Goal: Check status: Check status

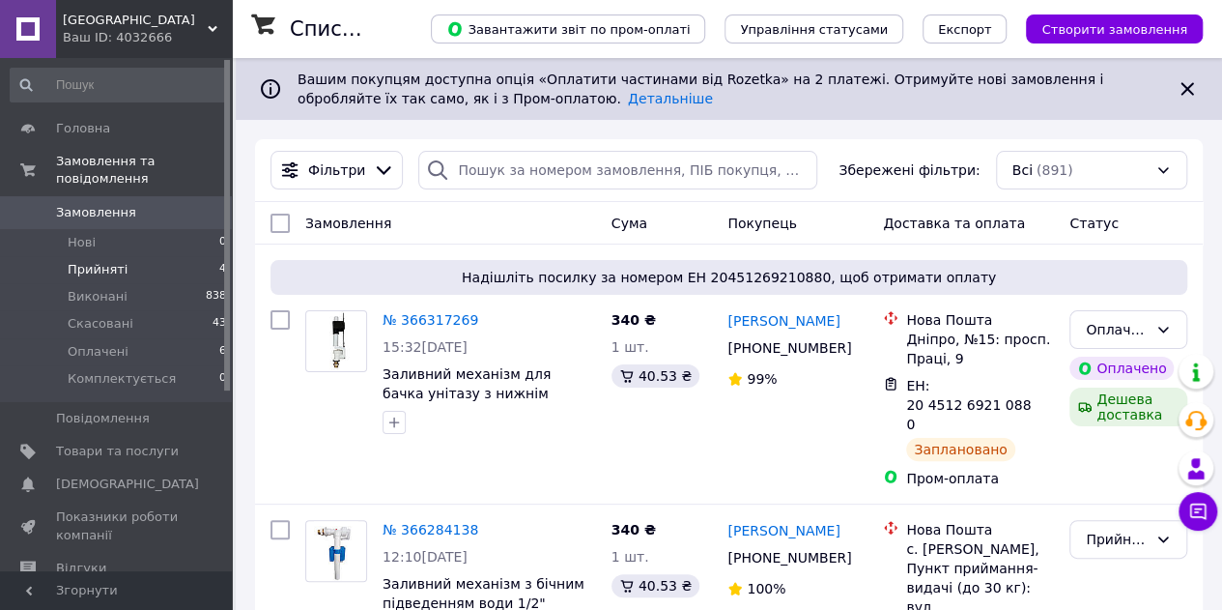
click at [125, 259] on li "Прийняті 4" at bounding box center [119, 269] width 238 height 27
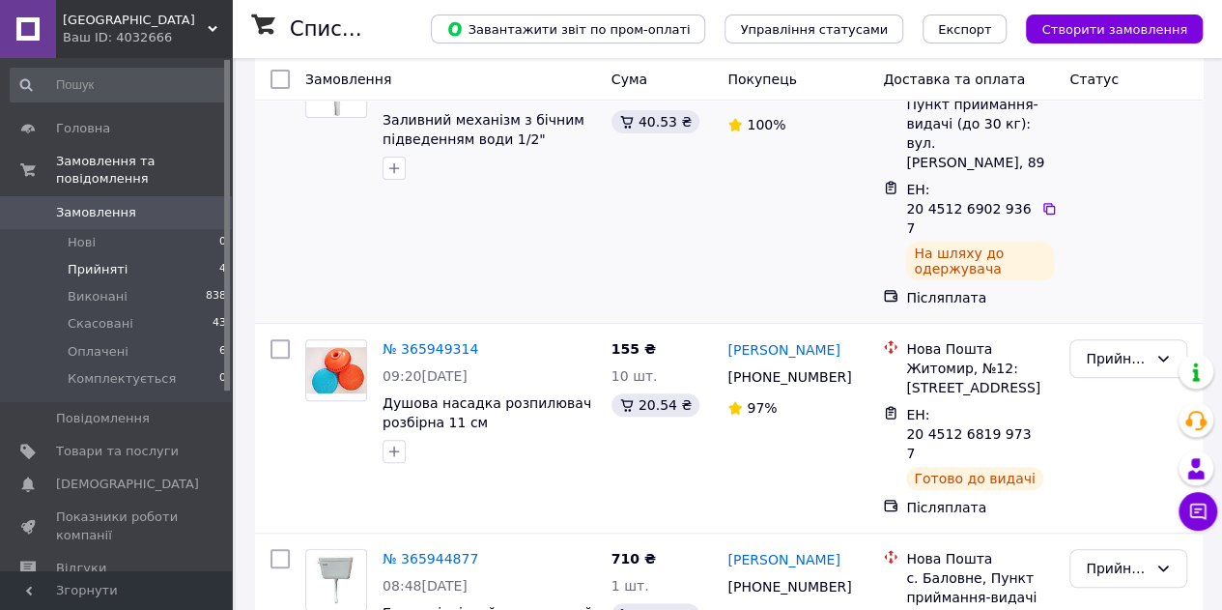
scroll to position [290, 0]
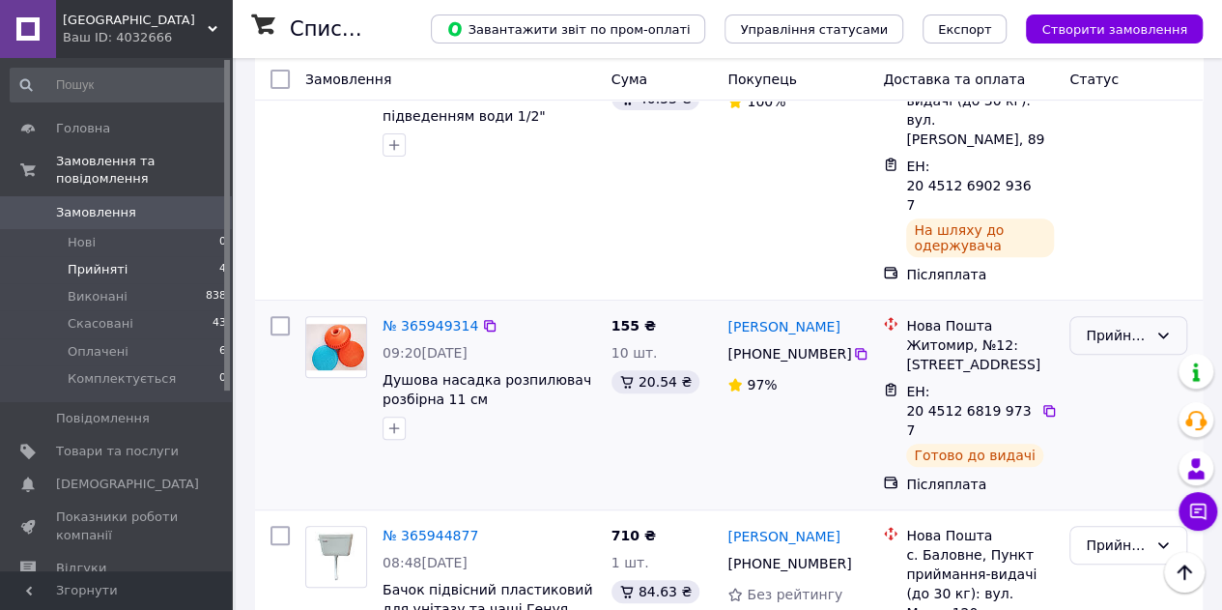
click at [1136, 316] on div "Прийнято" at bounding box center [1128, 335] width 118 height 39
click at [1126, 331] on li "Виконано" at bounding box center [1128, 337] width 116 height 35
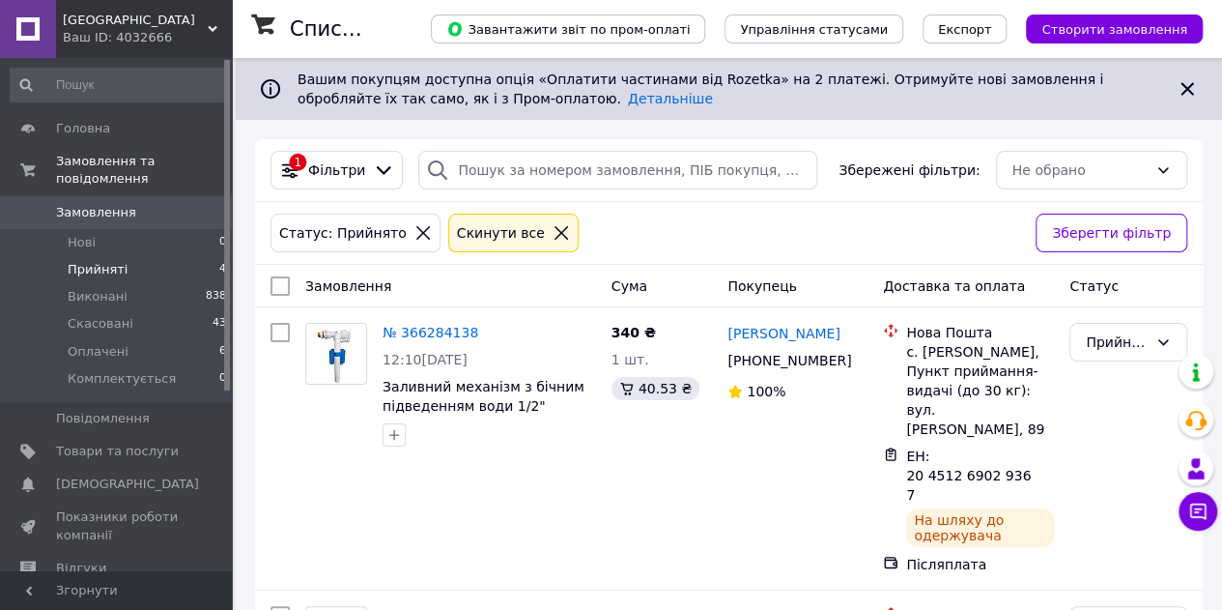
click at [553, 236] on icon at bounding box center [561, 232] width 17 height 17
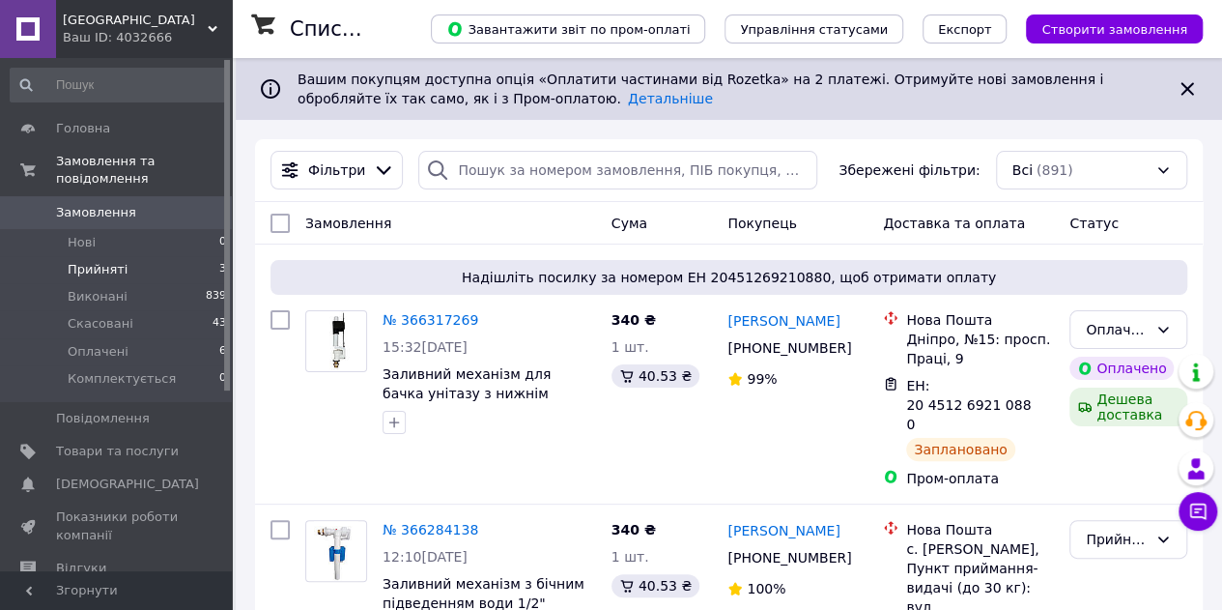
click at [122, 256] on li "Прийняті 3" at bounding box center [119, 269] width 238 height 27
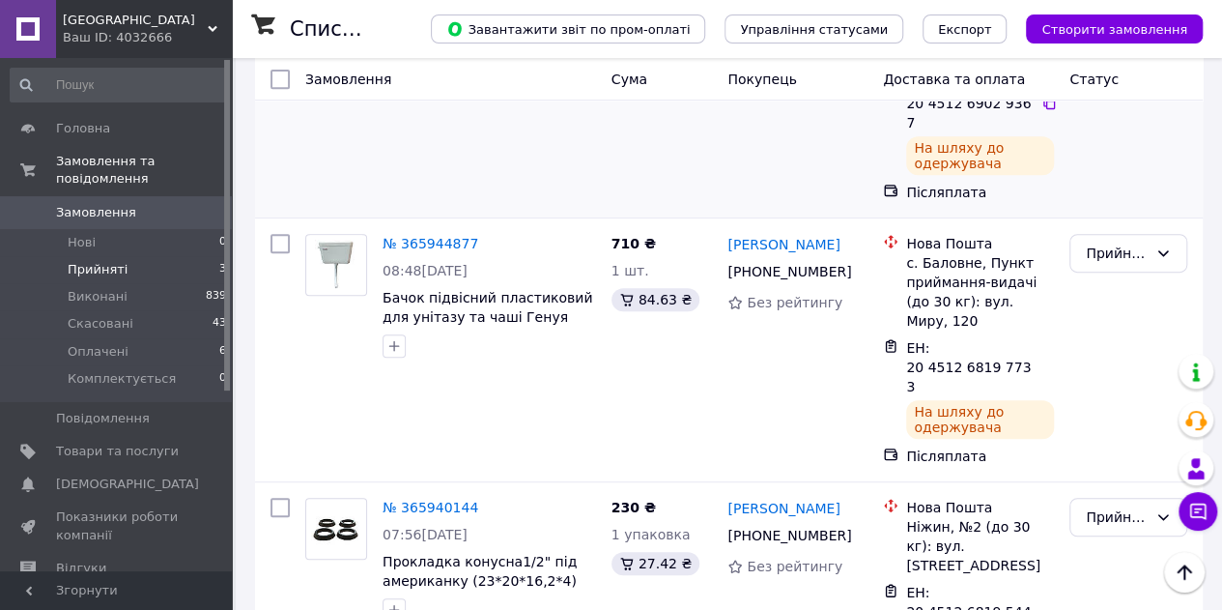
scroll to position [394, 0]
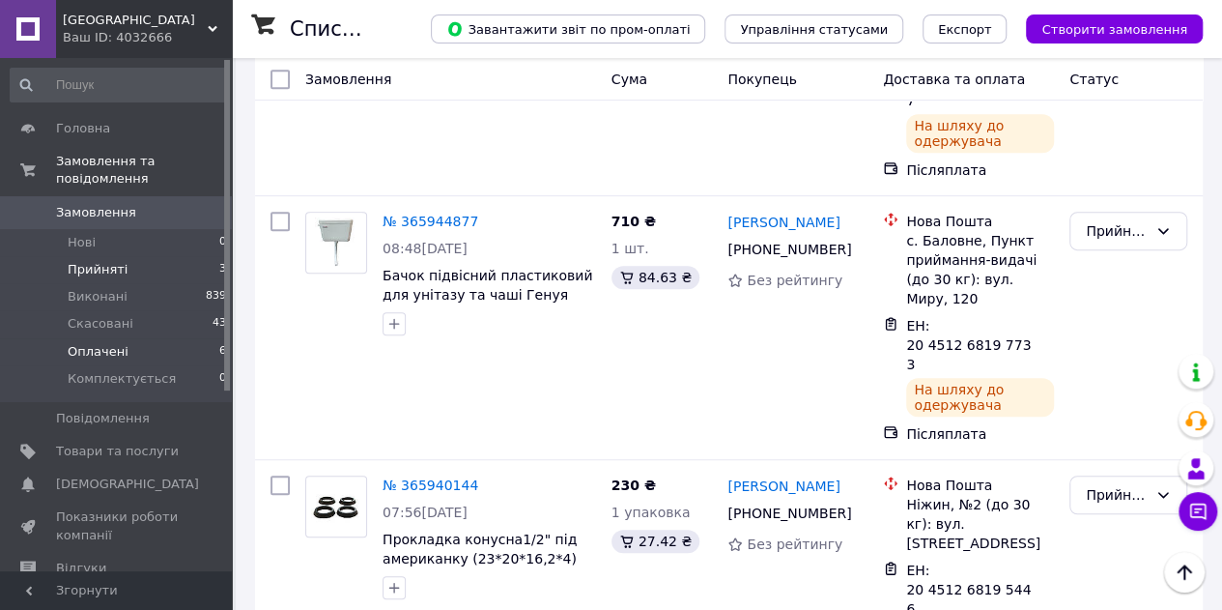
click at [129, 338] on li "Оплачені 6" at bounding box center [119, 351] width 238 height 27
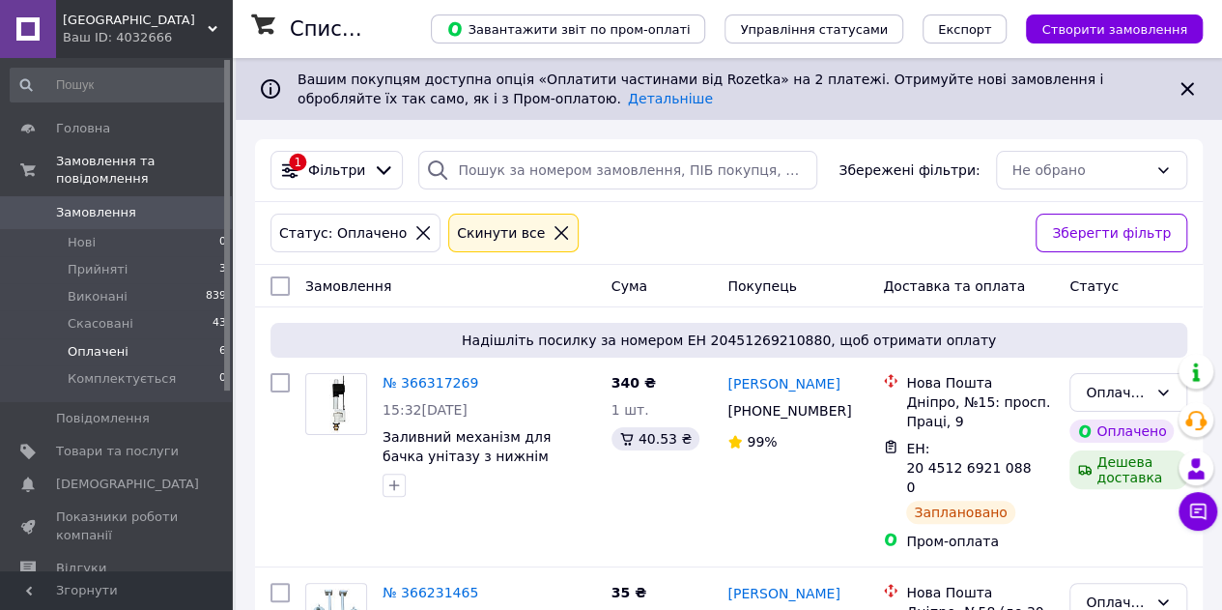
click at [555, 231] on icon at bounding box center [562, 233] width 14 height 14
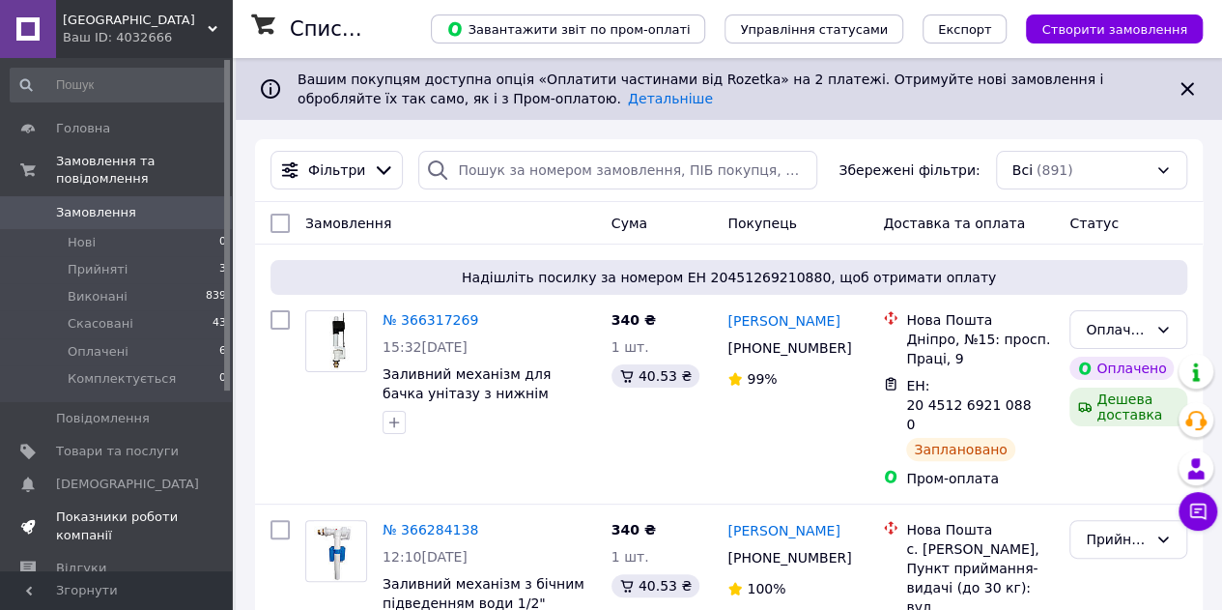
click at [106, 508] on span "Показники роботи компанії" at bounding box center [117, 525] width 123 height 35
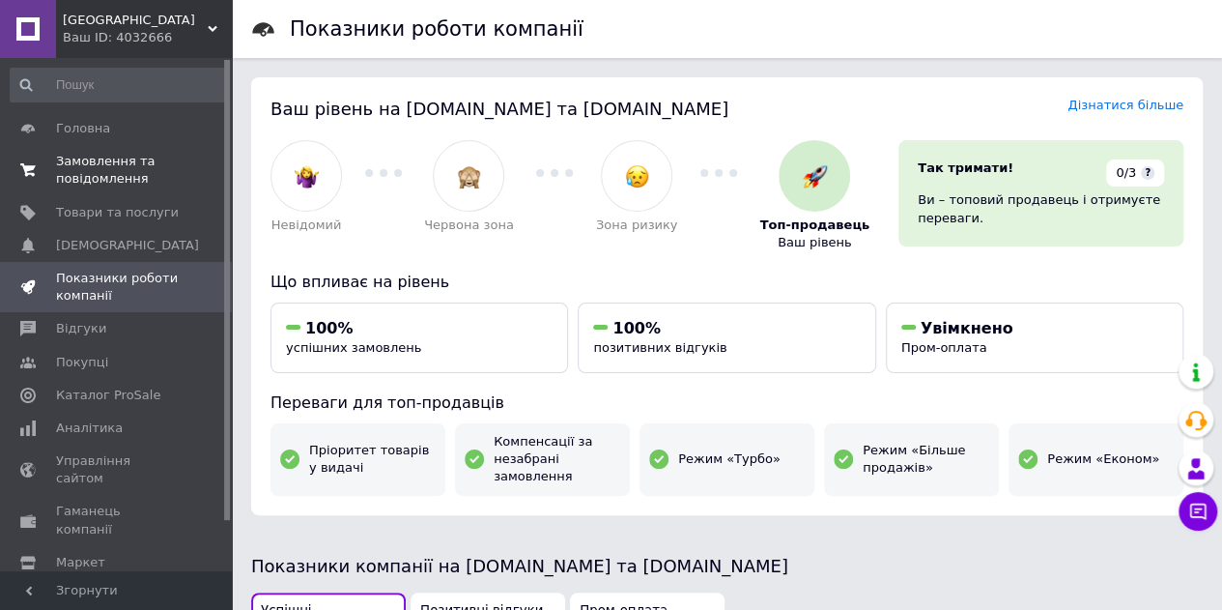
click at [144, 168] on span "Замовлення та повідомлення" at bounding box center [117, 170] width 123 height 35
